Goal: Transaction & Acquisition: Purchase product/service

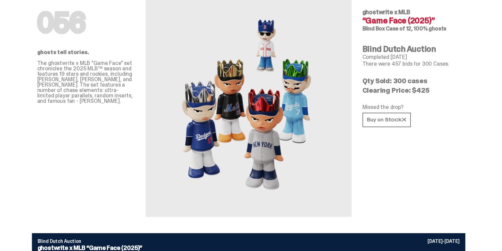
scroll to position [34, 0]
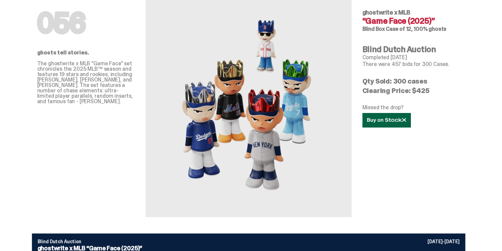
click at [387, 124] on link at bounding box center [386, 120] width 48 height 15
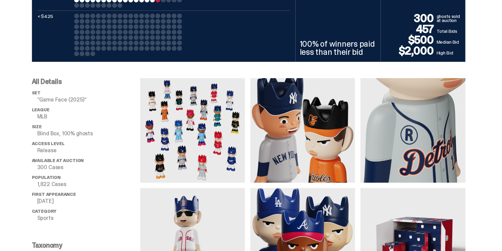
scroll to position [440, 0]
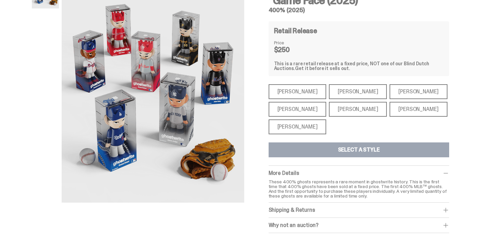
scroll to position [68, 0]
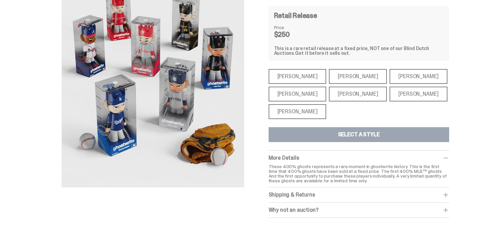
click at [302, 97] on div "[PERSON_NAME]" at bounding box center [298, 94] width 58 height 15
